Goal: Entertainment & Leisure: Consume media (video, audio)

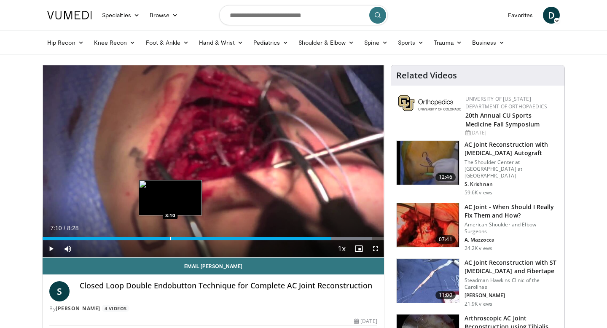
click at [170, 239] on div "Progress Bar" at bounding box center [170, 238] width 1 height 3
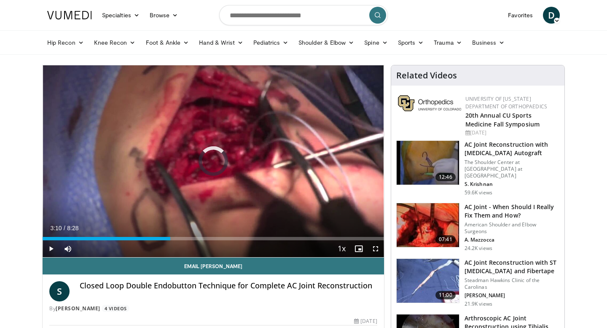
click at [52, 246] on span "Video Player" at bounding box center [51, 248] width 17 height 17
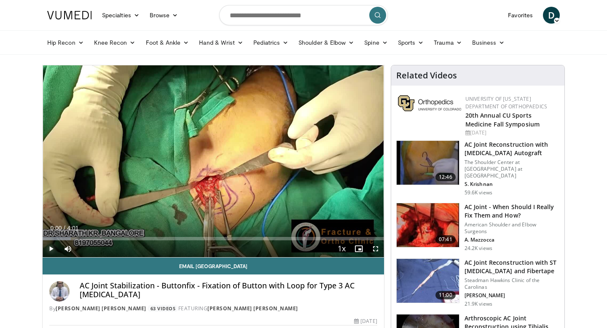
click at [51, 250] on span "Video Player" at bounding box center [51, 248] width 17 height 17
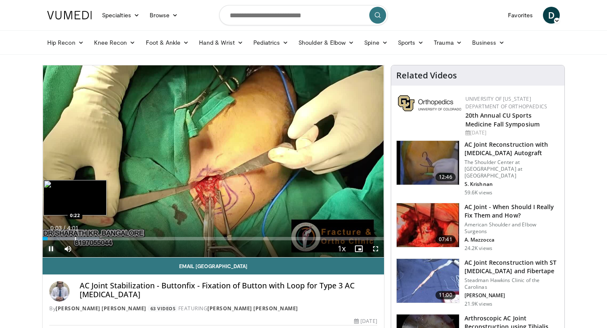
click at [75, 235] on div "Loaded : 16.53% 0:03 0:22" at bounding box center [213, 236] width 341 height 8
click at [48, 238] on div "Progress Bar" at bounding box center [47, 238] width 1 height 3
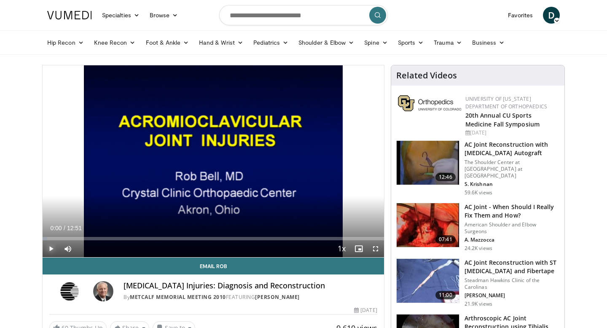
click at [51, 247] on span "Video Player" at bounding box center [51, 248] width 17 height 17
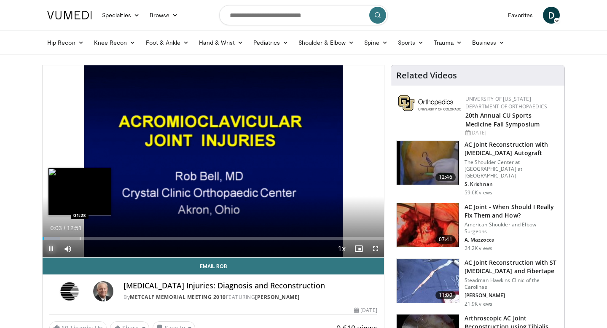
click at [80, 232] on div "Loaded : 5.17% 00:03 01:23" at bounding box center [213, 236] width 341 height 8
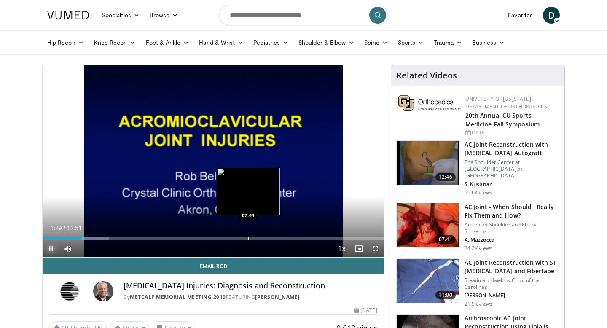
click at [248, 238] on div "Progress Bar" at bounding box center [248, 238] width 1 height 3
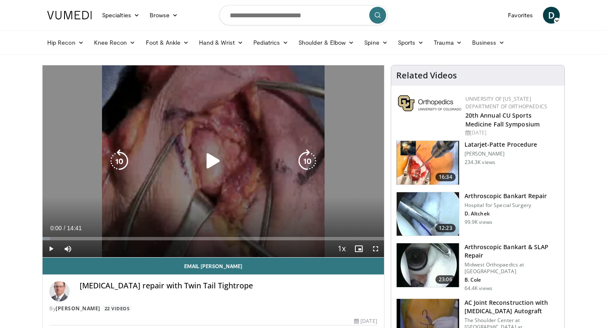
click at [209, 165] on icon "Video Player" at bounding box center [213, 161] width 24 height 24
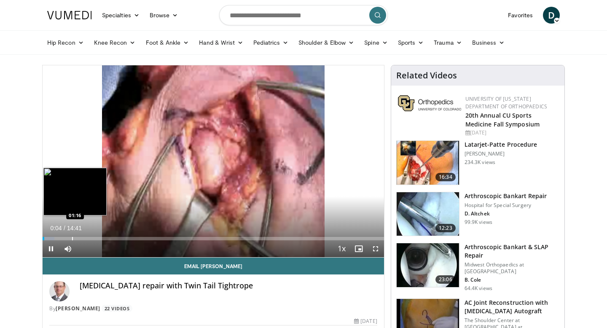
click at [72, 237] on div "Progress Bar" at bounding box center [72, 238] width 1 height 3
click at [59, 239] on div "Progress Bar" at bounding box center [59, 238] width 1 height 3
click at [51, 238] on div "10 seconds Tap to unmute" at bounding box center [213, 161] width 341 height 192
click at [48, 238] on div "Progress Bar" at bounding box center [48, 238] width 1 height 3
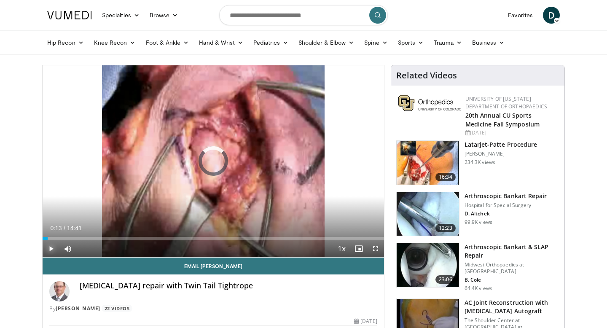
click at [53, 249] on span "Video Player" at bounding box center [51, 248] width 17 height 17
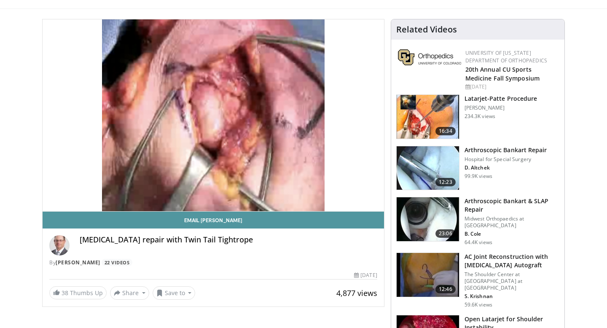
scroll to position [56, 0]
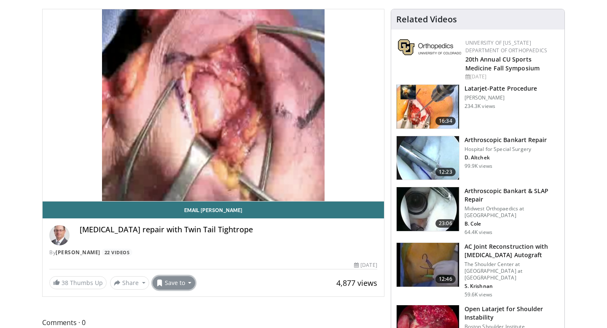
click at [177, 281] on button "Save to" at bounding box center [174, 282] width 43 height 13
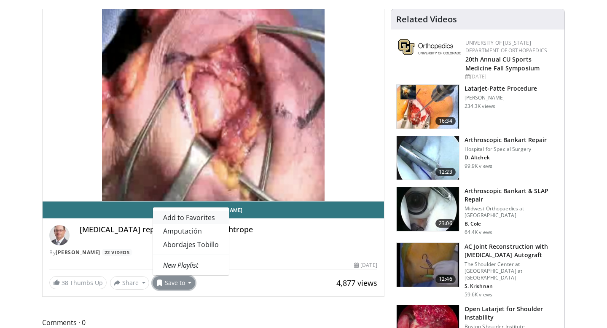
click at [172, 217] on span "Add to Favorites" at bounding box center [189, 217] width 52 height 9
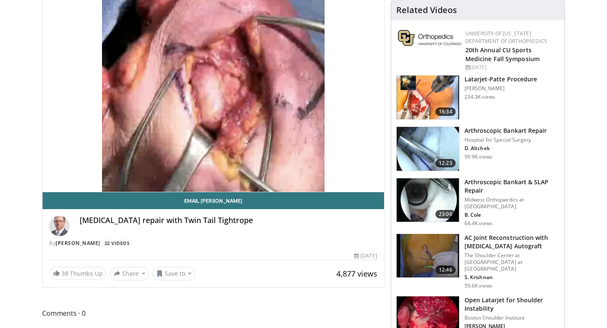
scroll to position [64, 0]
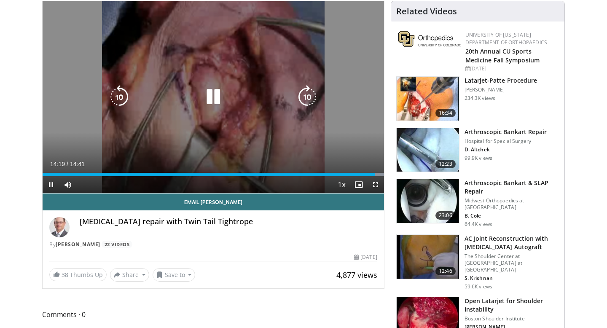
click at [308, 101] on icon "Video Player" at bounding box center [307, 97] width 24 height 24
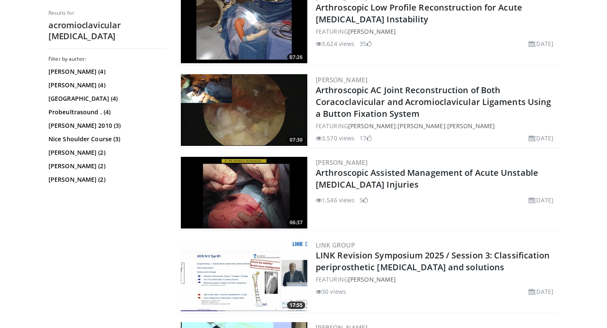
scroll to position [1096, 0]
